Goal: Information Seeking & Learning: Learn about a topic

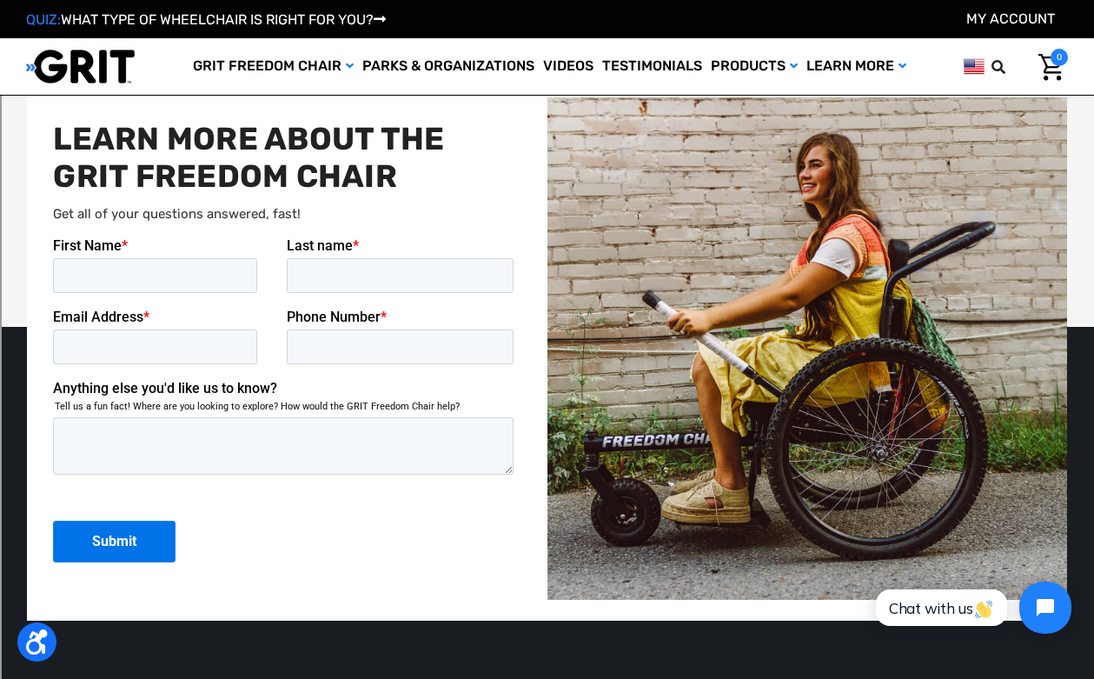
scroll to position [3508, 0]
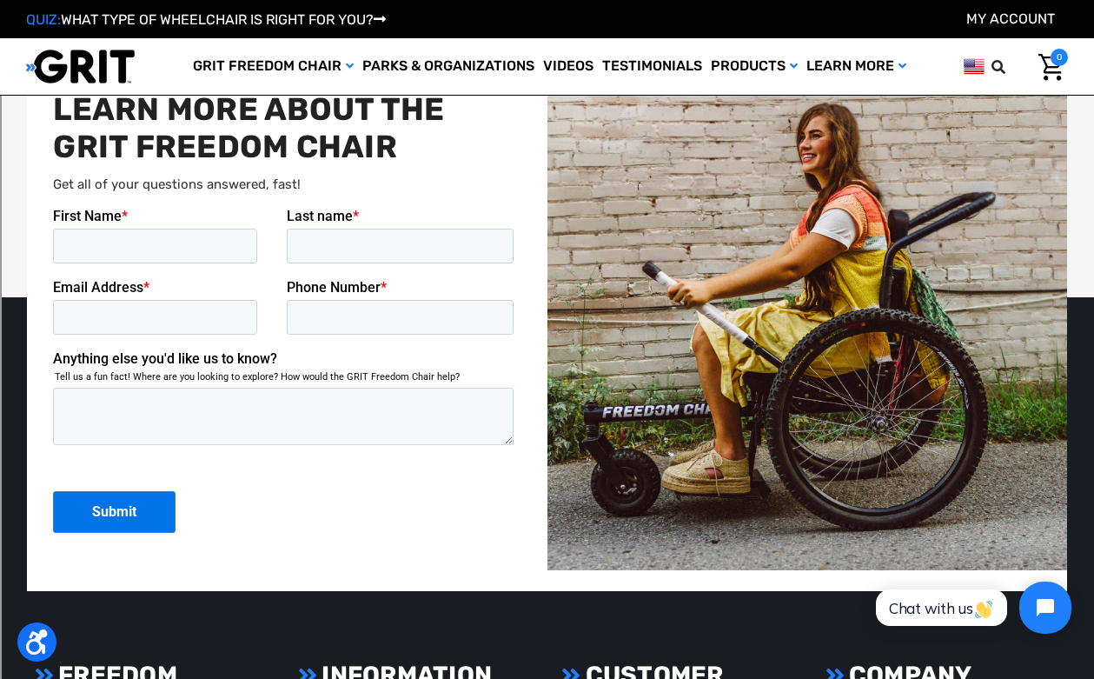
click at [863, 377] on img at bounding box center [808, 319] width 520 height 502
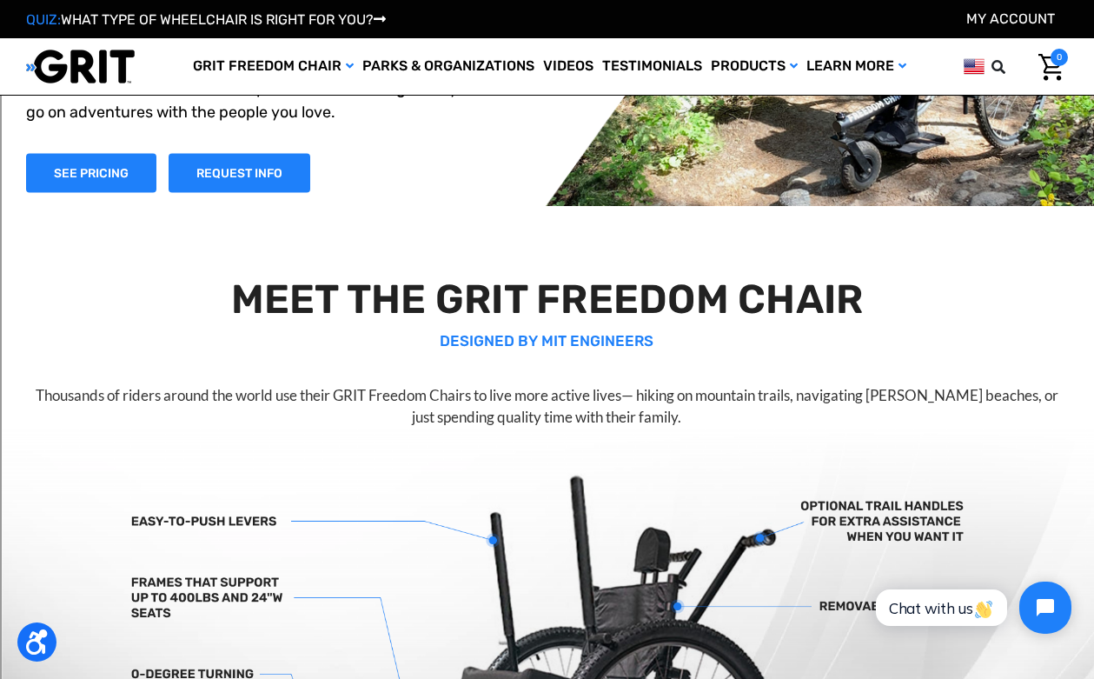
scroll to position [0, 0]
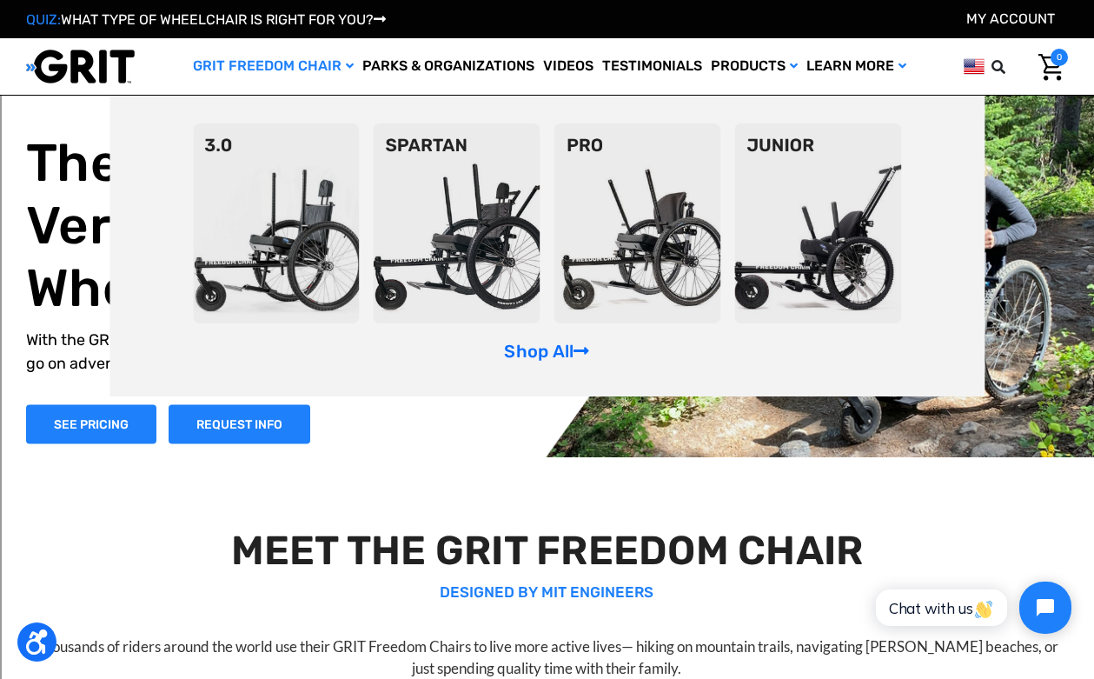
click at [308, 268] on img at bounding box center [276, 223] width 167 height 200
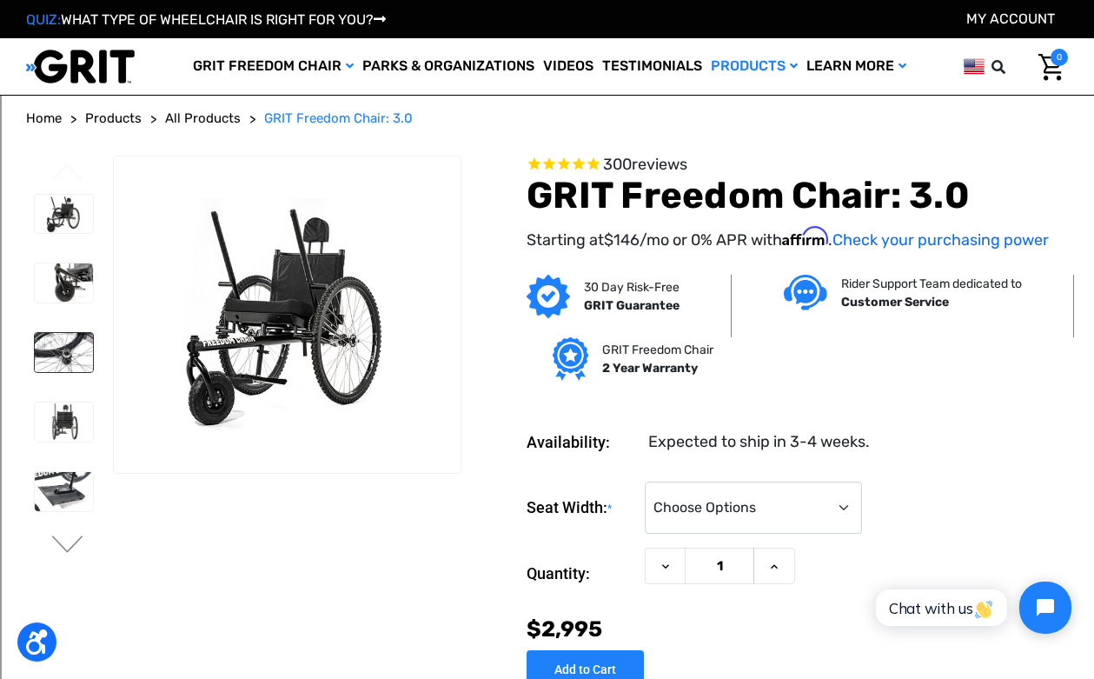
click at [61, 369] on img at bounding box center [64, 352] width 58 height 39
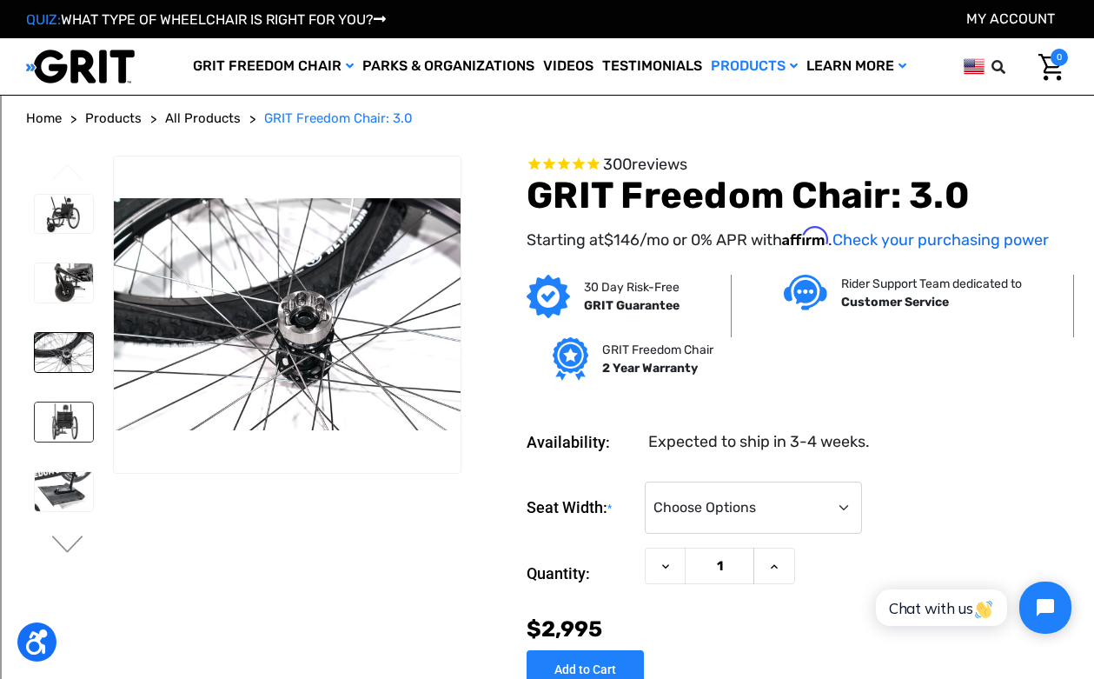
click at [62, 423] on img at bounding box center [64, 421] width 58 height 39
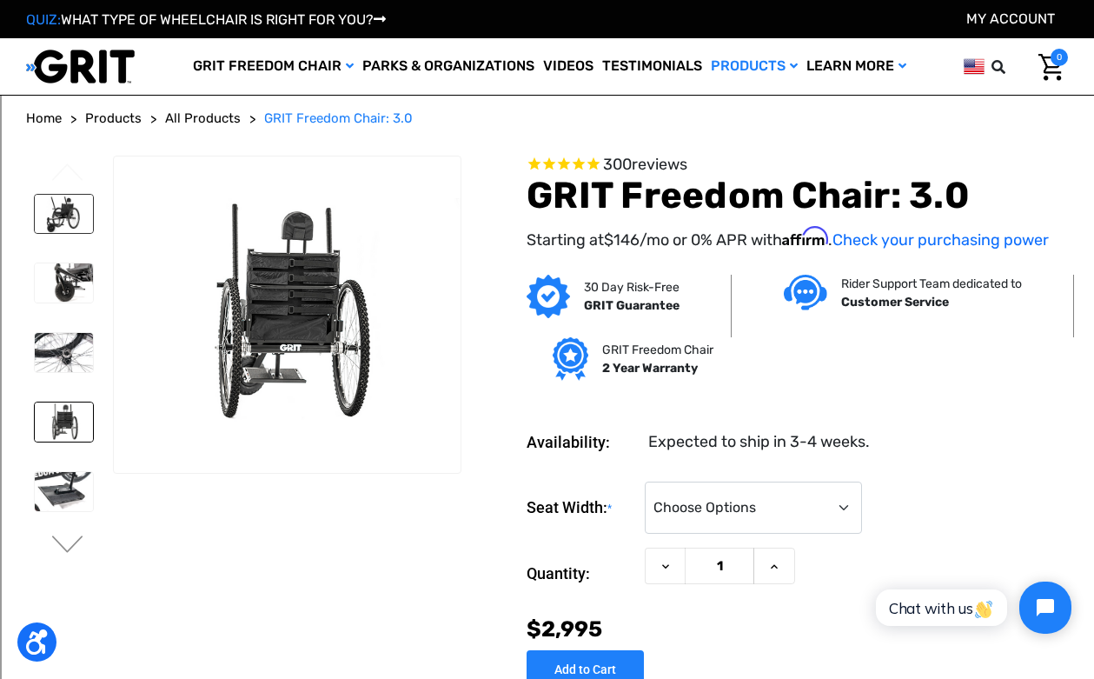
click at [72, 210] on img at bounding box center [64, 214] width 58 height 39
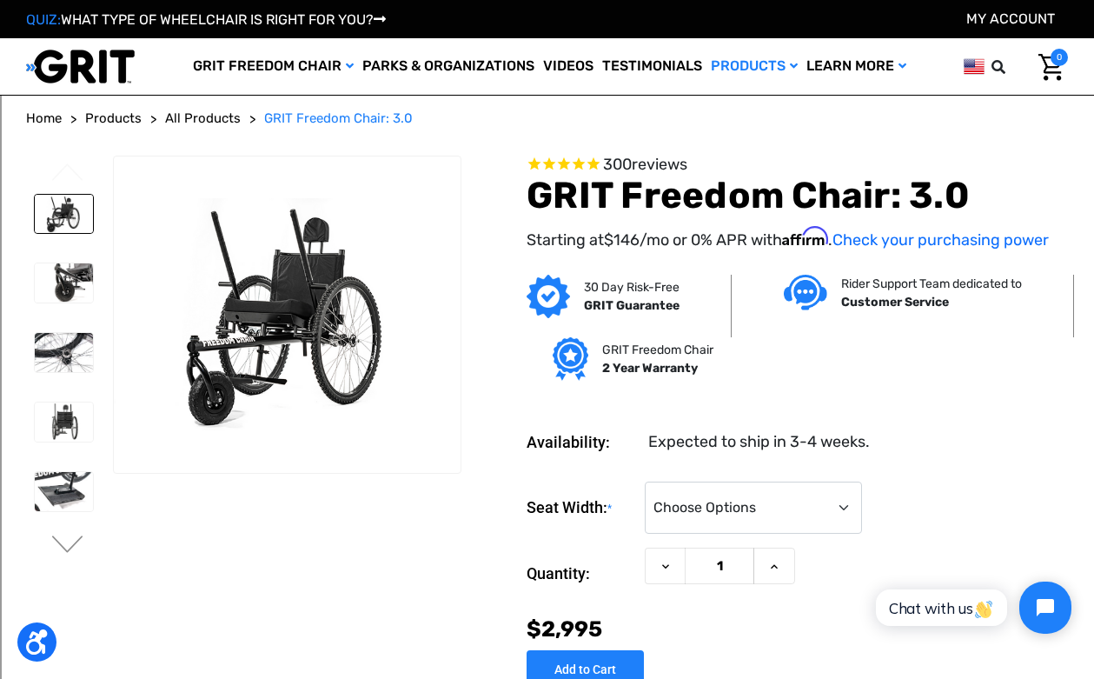
click at [86, 249] on div at bounding box center [63, 566] width 74 height 760
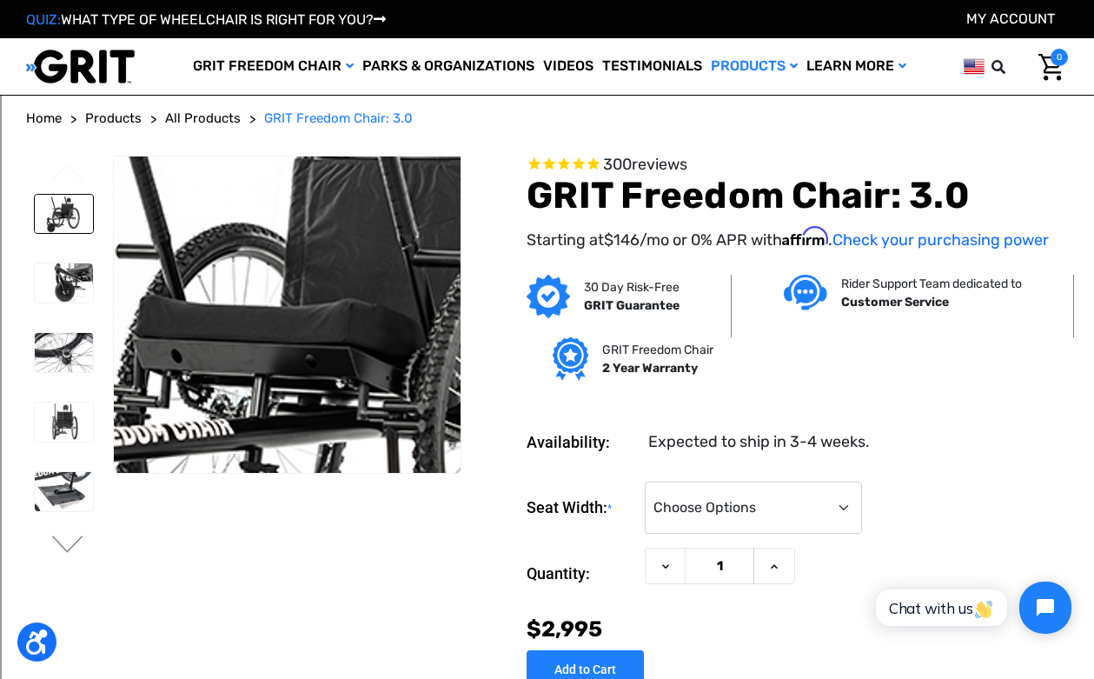
click at [263, 289] on img at bounding box center [336, 347] width 1112 height 741
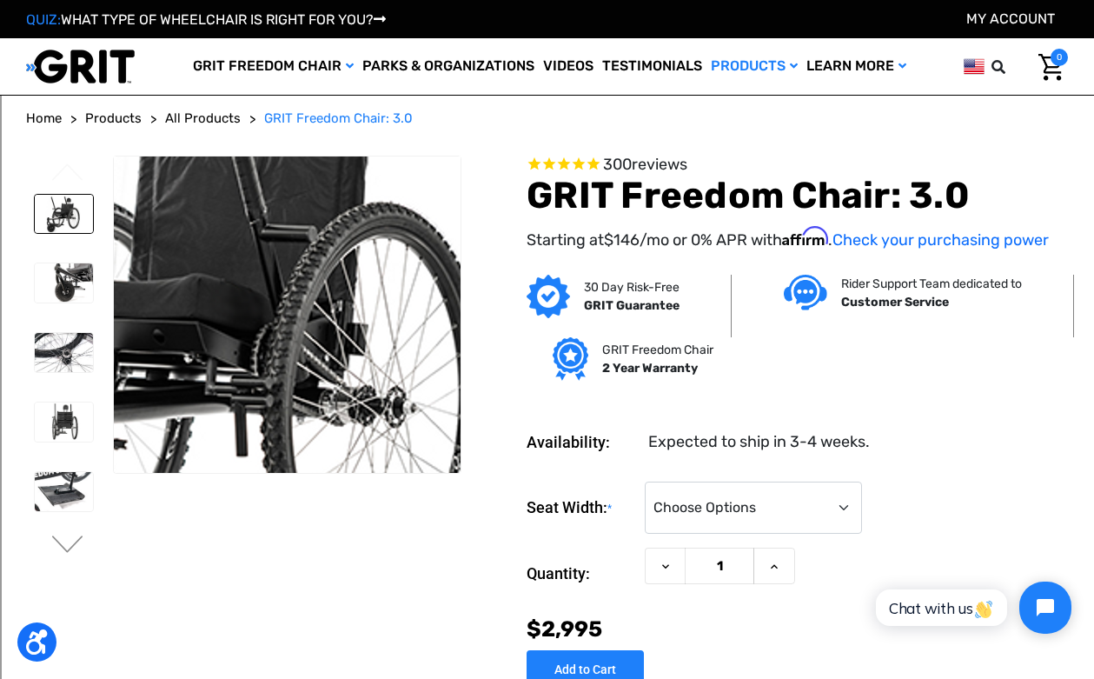
click at [332, 309] on img at bounding box center [184, 321] width 1112 height 741
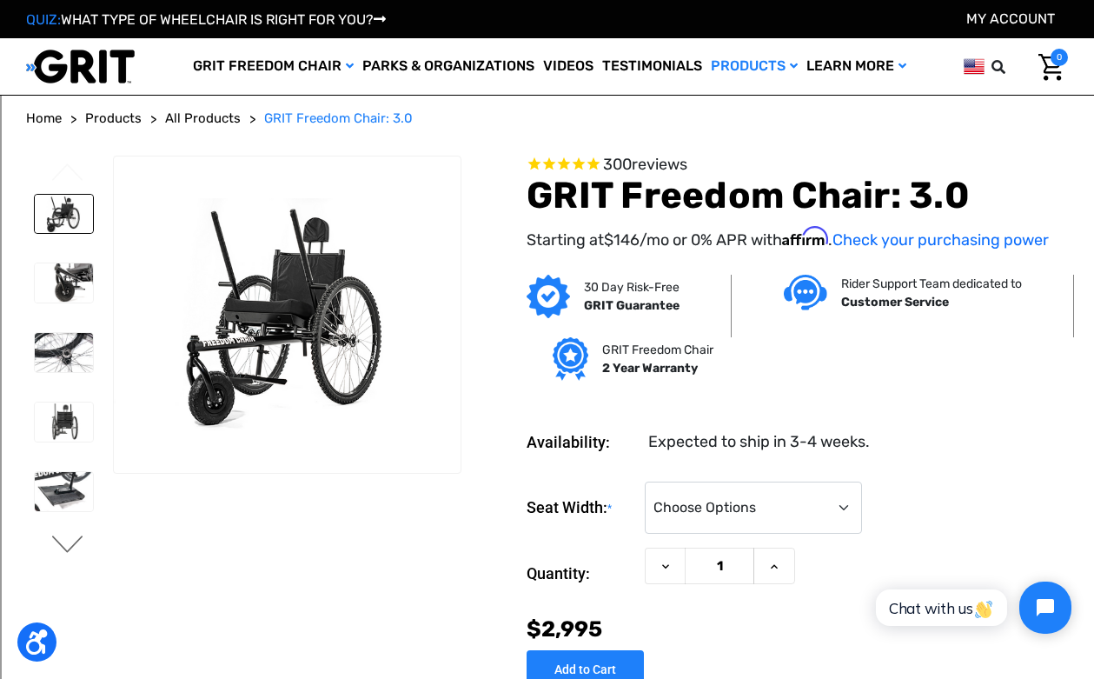
click at [76, 544] on button "Next" at bounding box center [68, 545] width 37 height 21
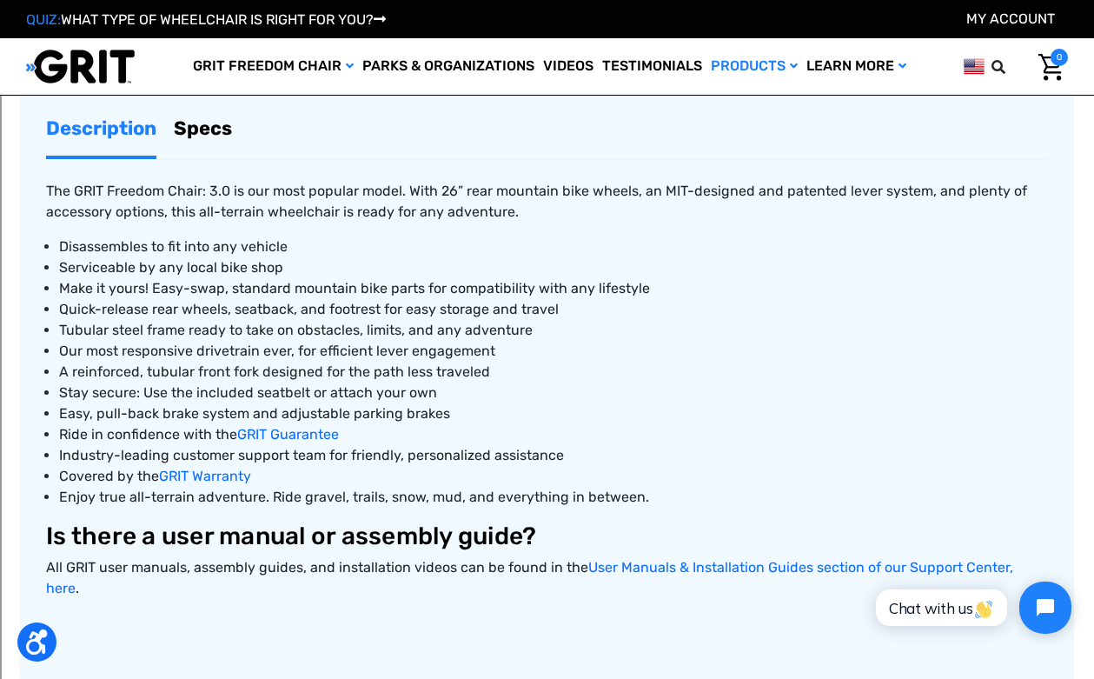
scroll to position [686, 0]
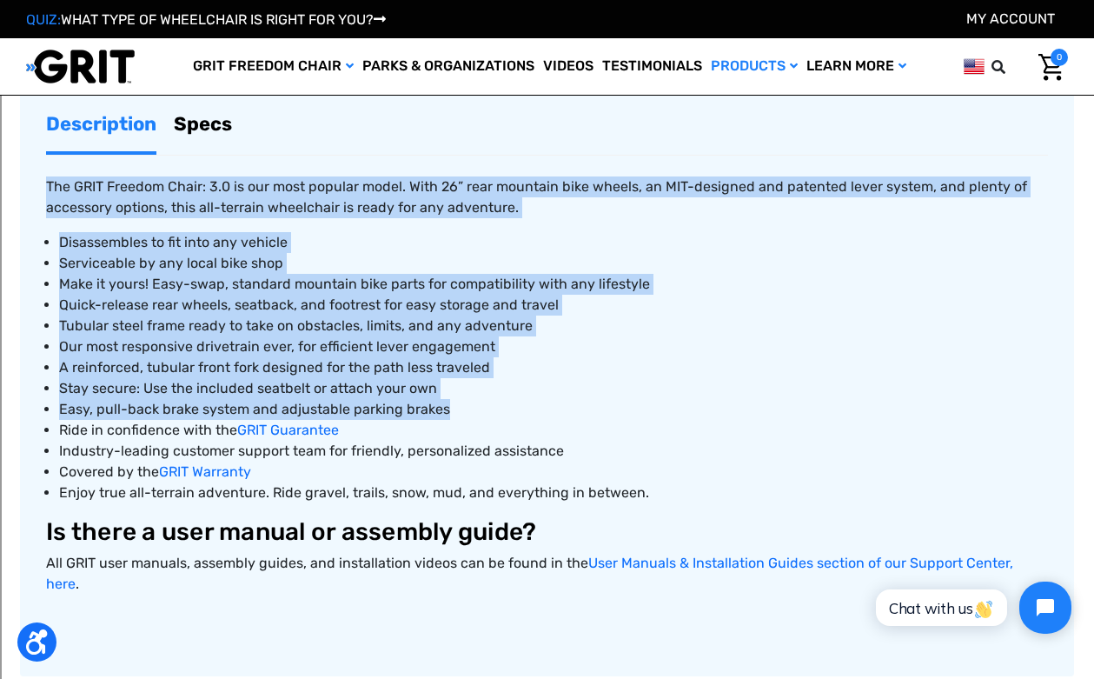
drag, startPoint x: 446, startPoint y: 408, endPoint x: 45, endPoint y: 189, distance: 457.0
click at [45, 189] on article "GRIT Freedom Chair: 3.0 Description Specs The GRIT Freedom Chair: 3.0 is our mo…" at bounding box center [547, 346] width 1054 height 660
copy div "The GRIT Freedom Chair: 3.0 is our most popular model. With 26” rear mountain b…"
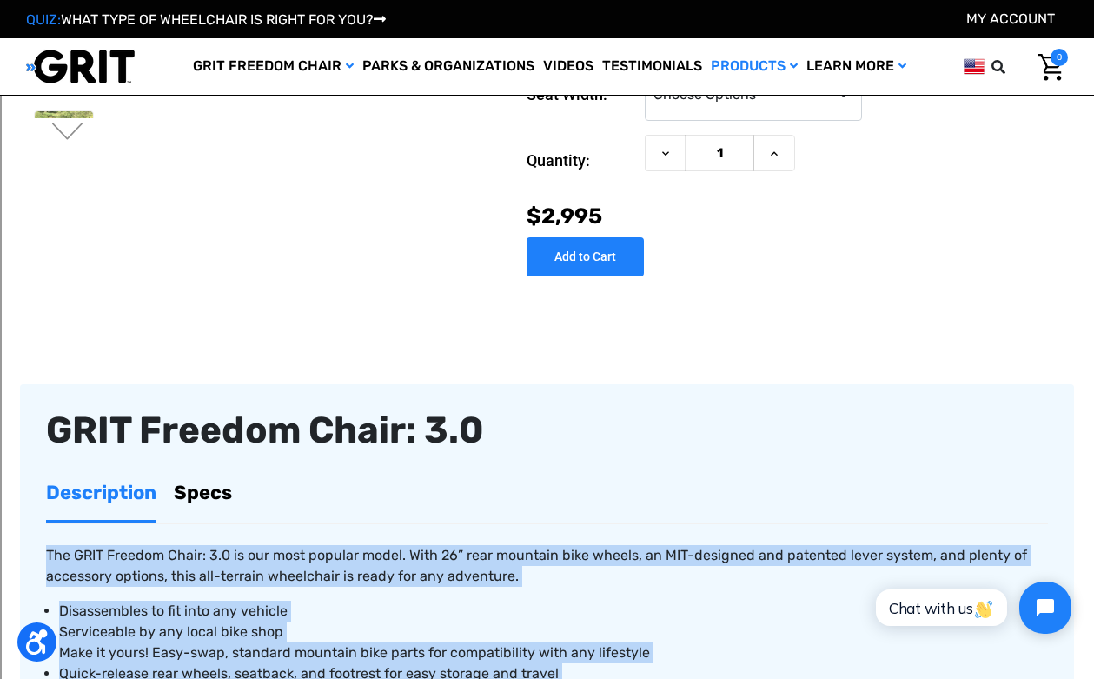
scroll to position [0, 0]
